Goal: Check status: Check status

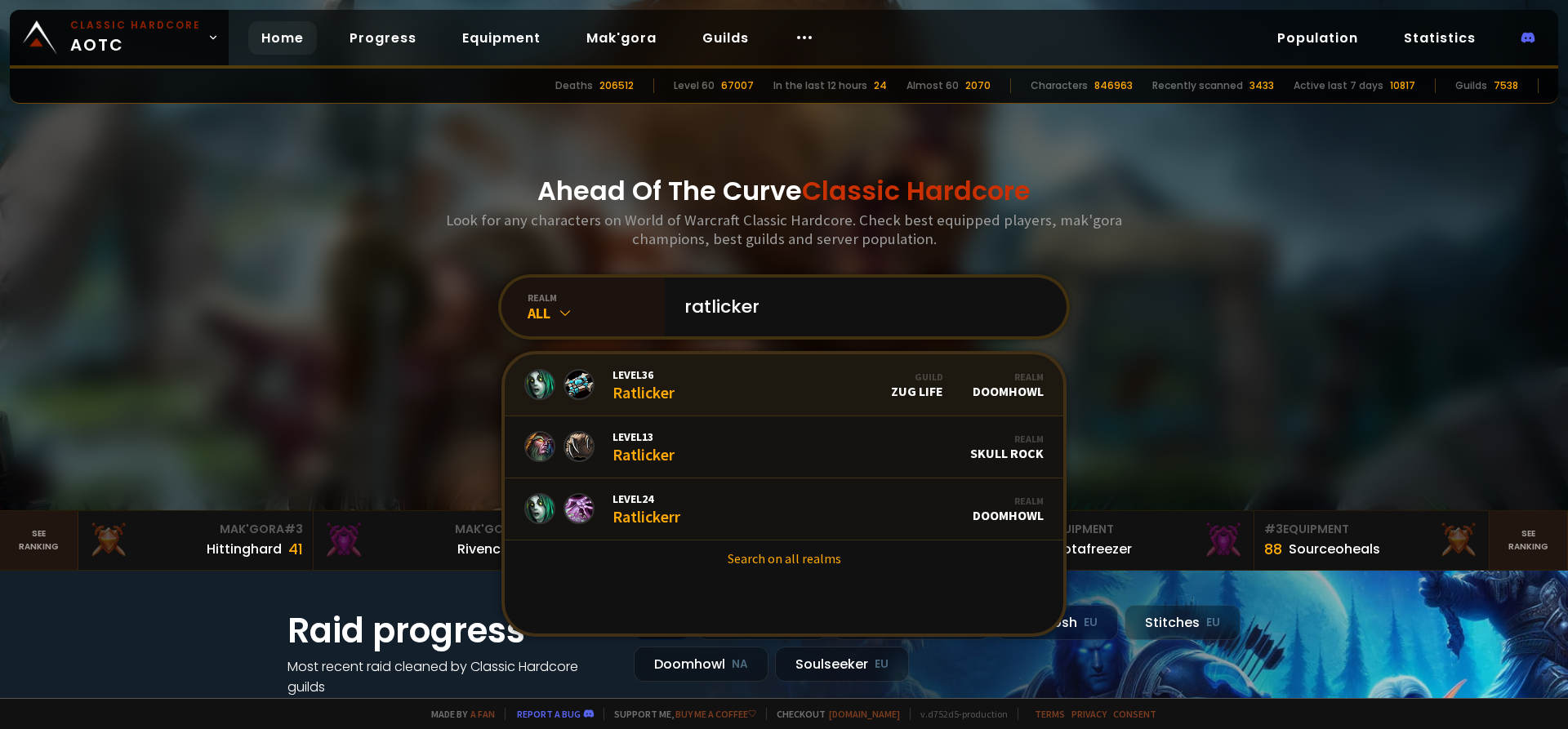
type input "ratlicker"
click at [744, 387] on link "Level 36 Ratlicker Guild Zug Life Realm Doomhowl" at bounding box center [784, 385] width 558 height 62
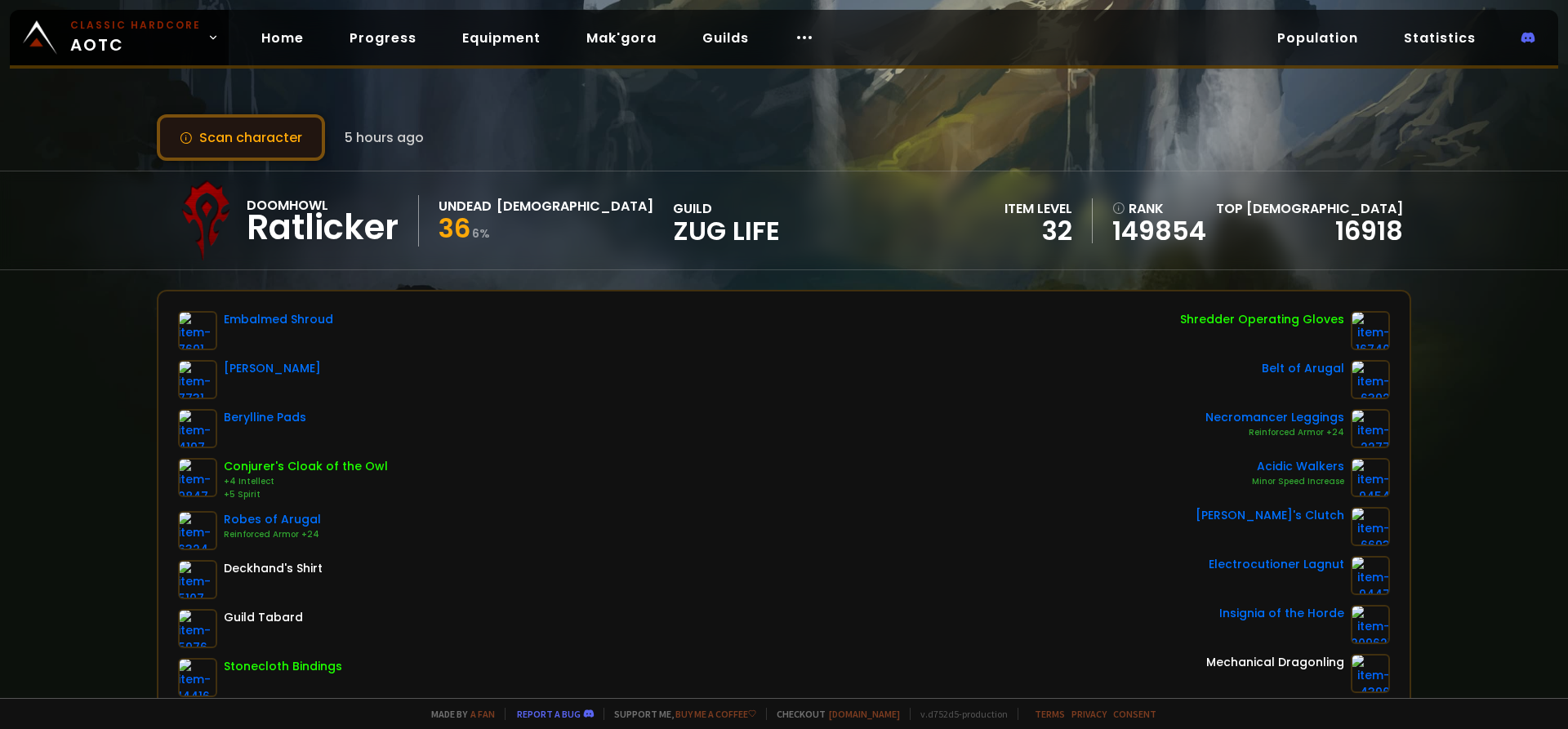
click at [280, 125] on button "Scan character" at bounding box center [241, 137] width 168 height 46
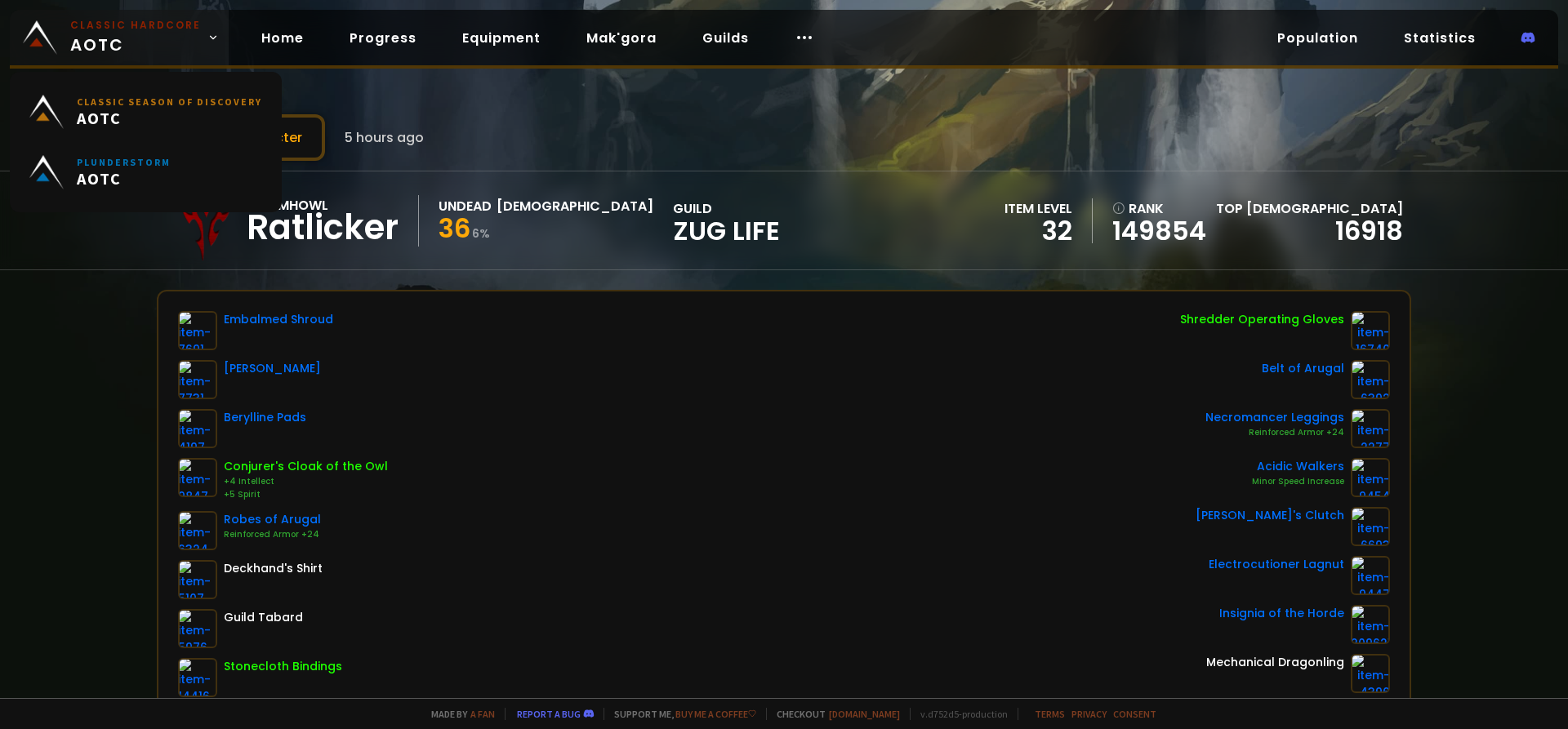
click at [109, 25] on small "Classic Hardcore" at bounding box center [135, 25] width 131 height 15
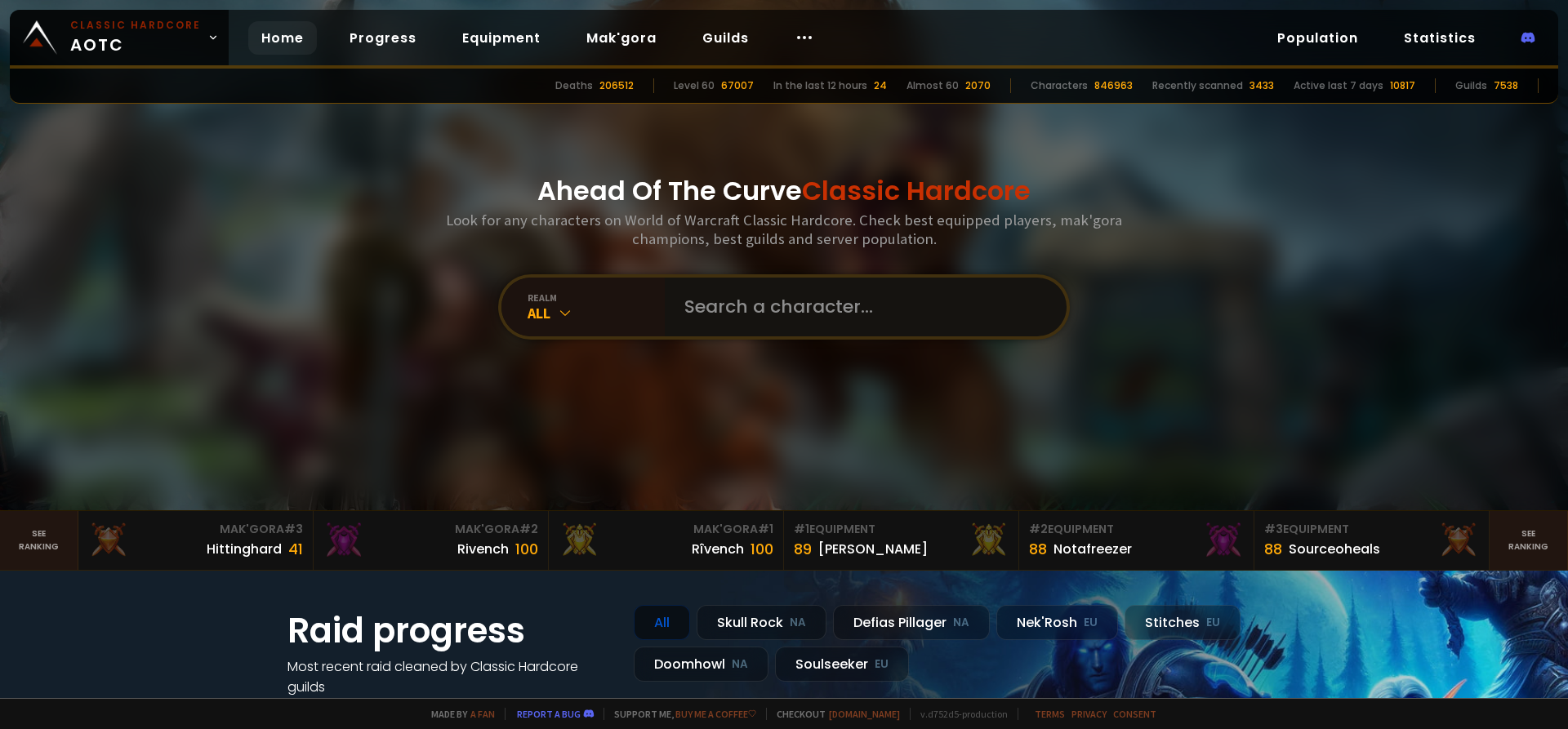
click at [805, 330] on input "text" at bounding box center [860, 307] width 372 height 59
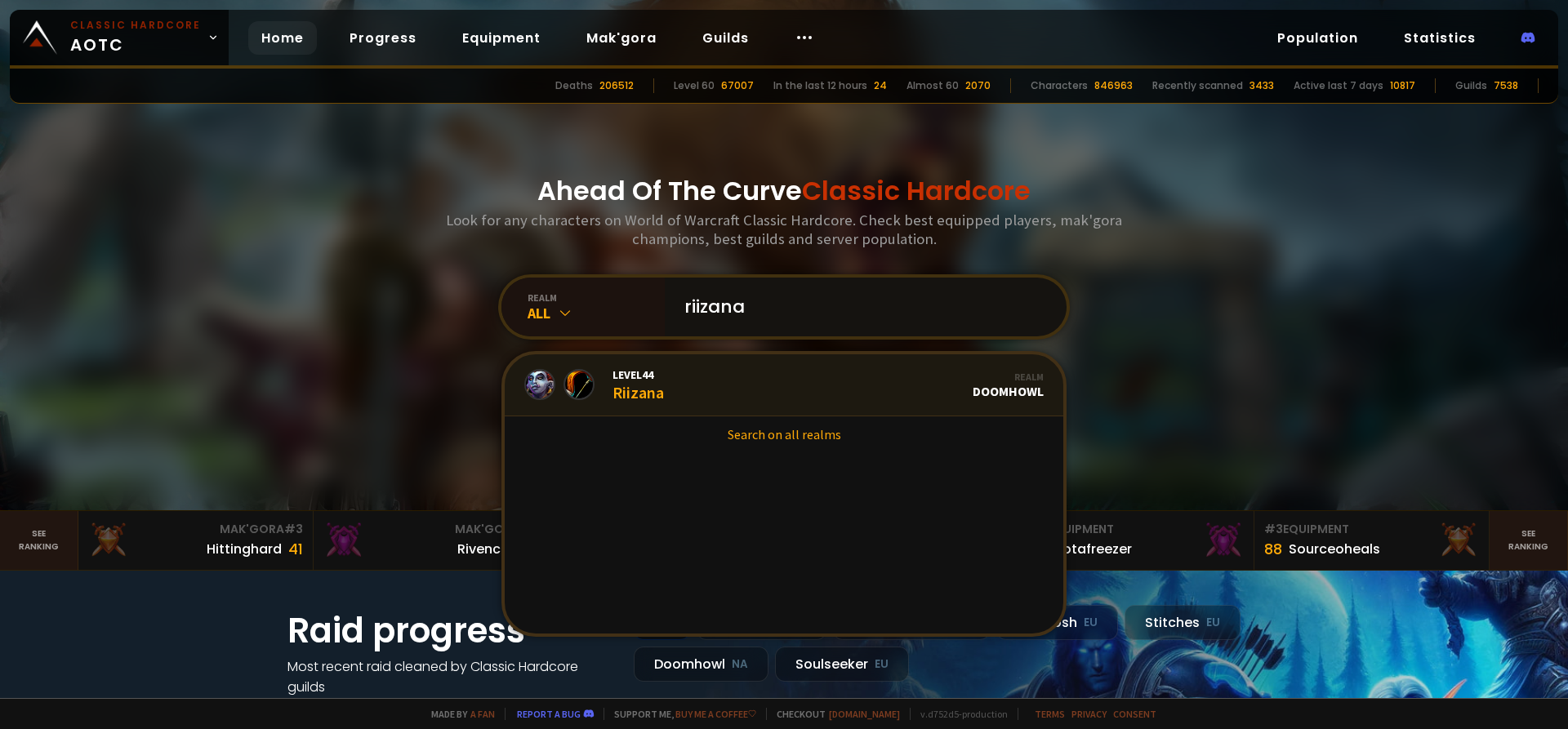
type input "riizana"
click at [657, 393] on div "Level 44 Riizana" at bounding box center [638, 385] width 52 height 35
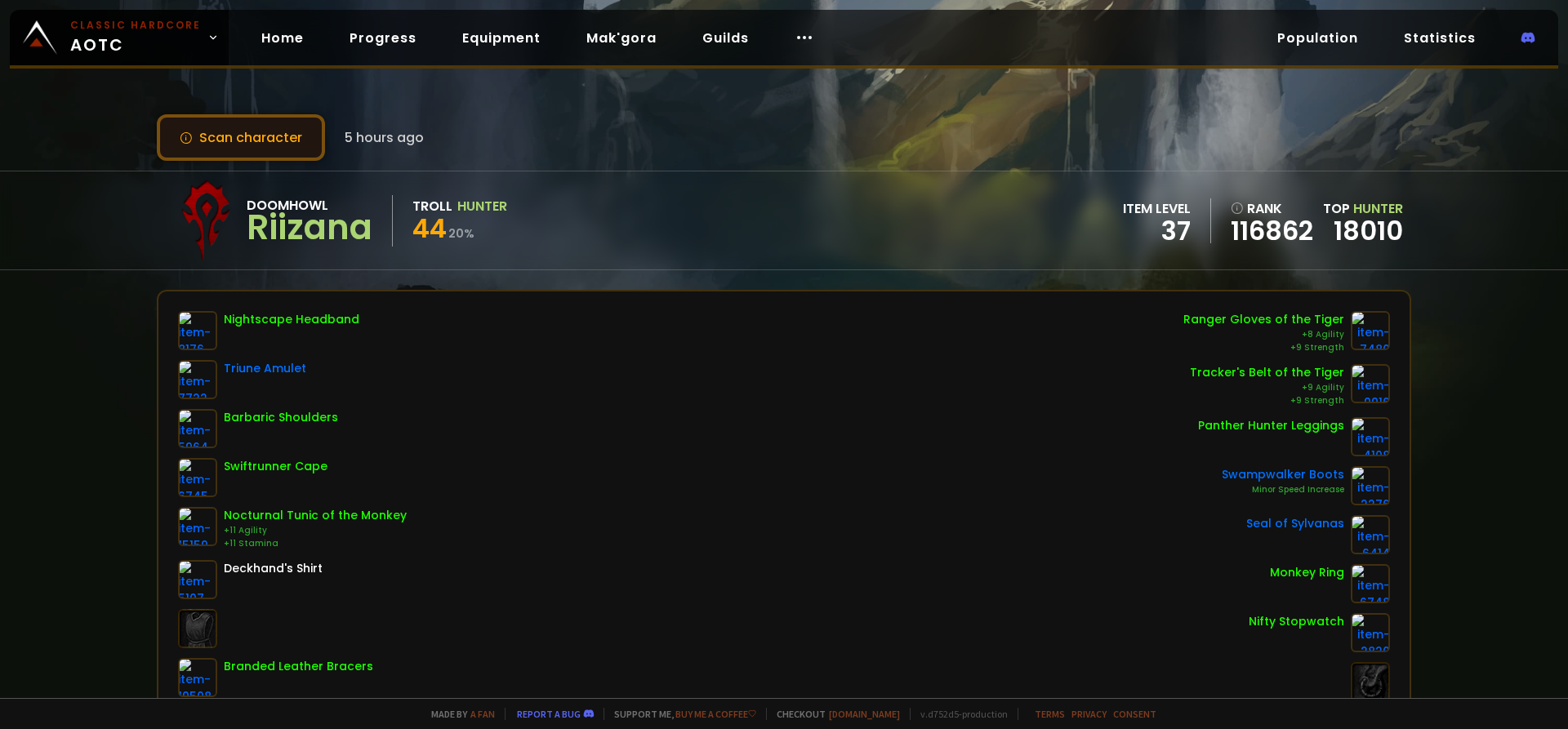
click at [304, 136] on button "Scan character" at bounding box center [241, 137] width 168 height 46
